Goal: Find specific page/section: Find specific page/section

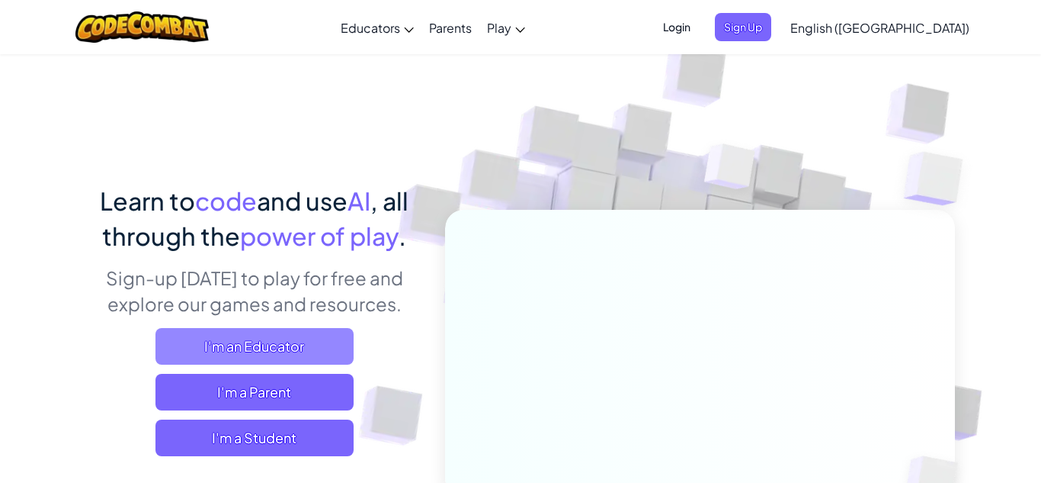
click at [290, 340] on span "I'm an Educator" at bounding box center [255, 346] width 198 height 37
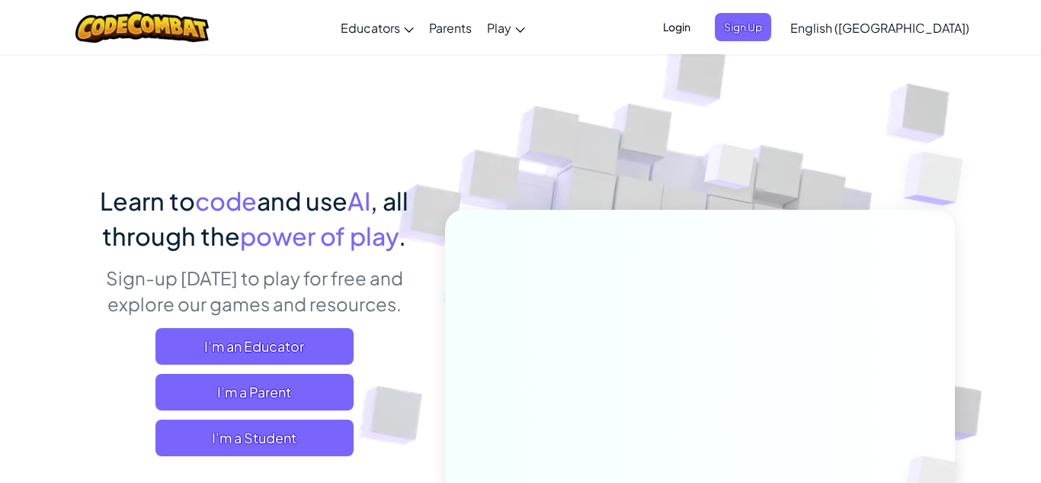
click at [700, 34] on span "Login" at bounding box center [677, 27] width 46 height 28
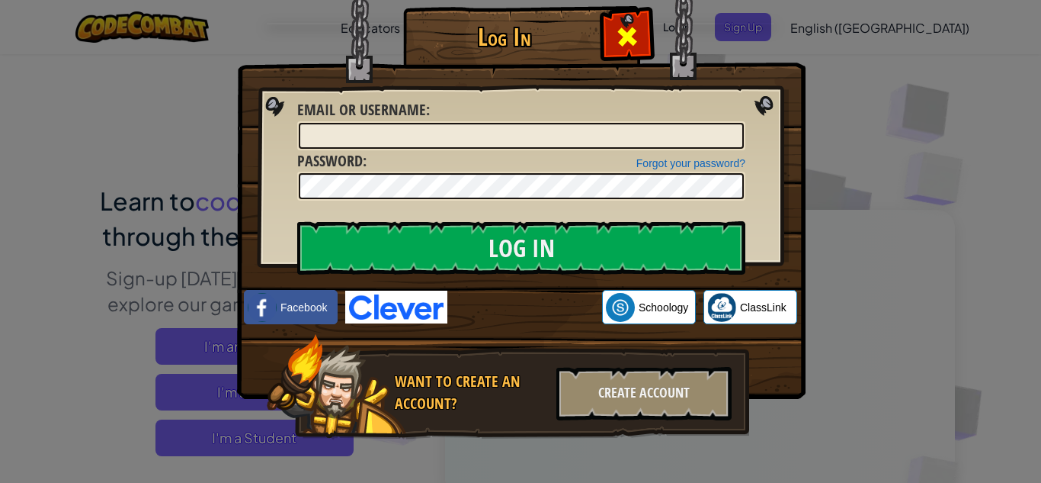
click at [630, 32] on span at bounding box center [627, 36] width 24 height 24
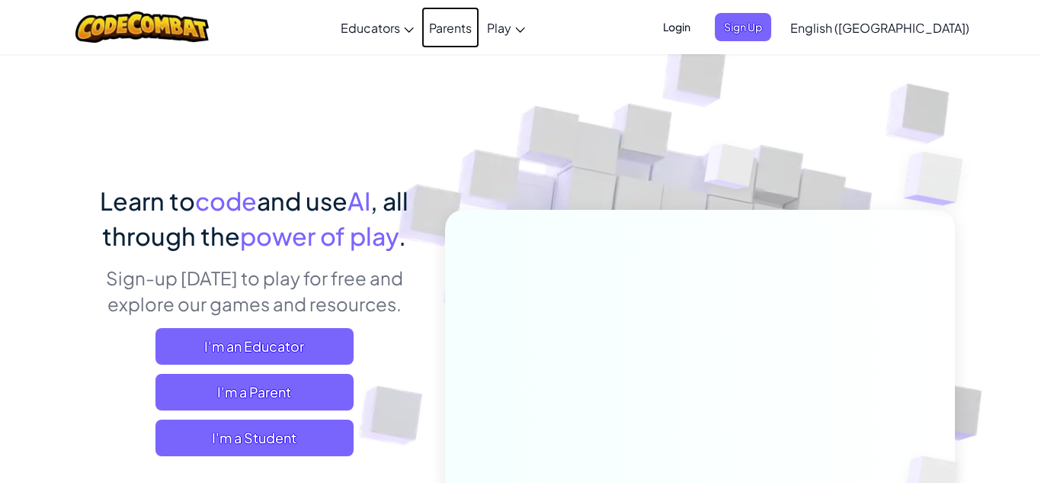
click at [480, 20] on link "Parents" at bounding box center [451, 27] width 58 height 41
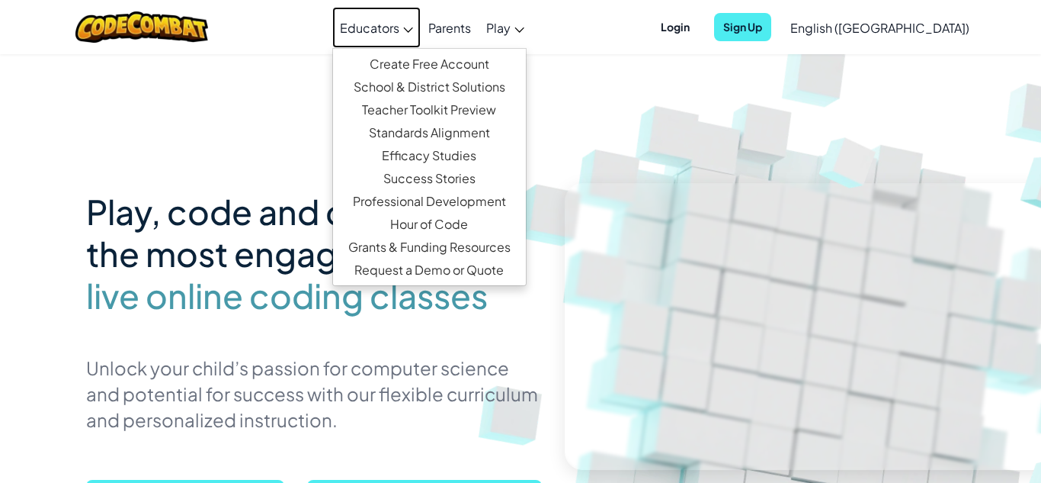
click at [400, 30] on span "Educators" at bounding box center [369, 28] width 59 height 16
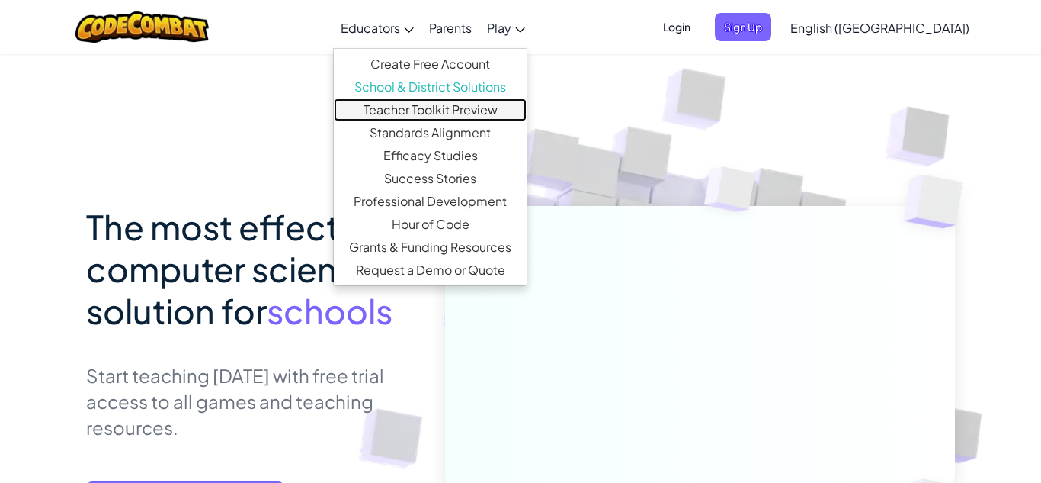
click at [455, 111] on link "Teacher Toolkit Preview" at bounding box center [430, 109] width 193 height 23
